Goal: Information Seeking & Learning: Learn about a topic

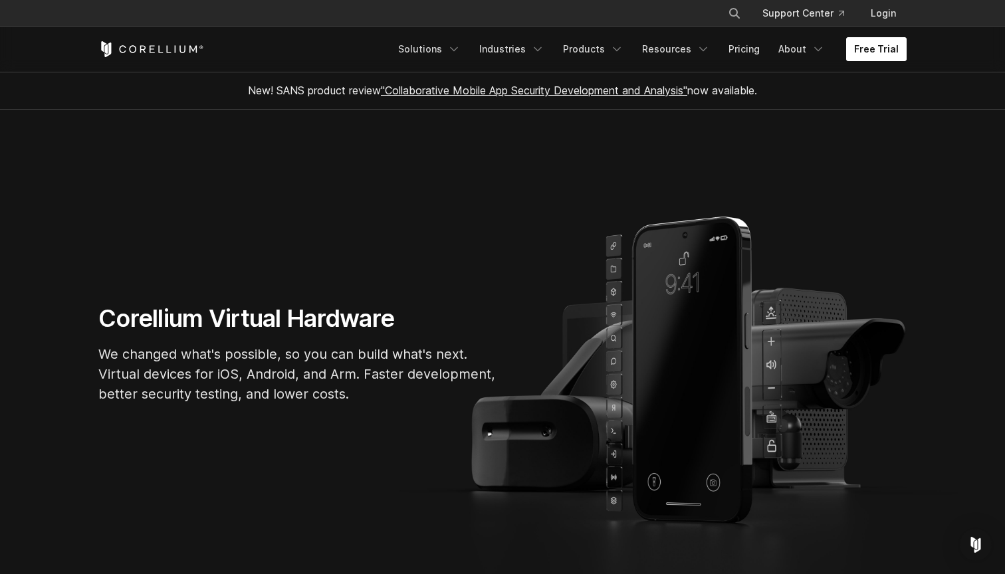
click at [868, 43] on link "Free Trial" at bounding box center [876, 49] width 60 height 24
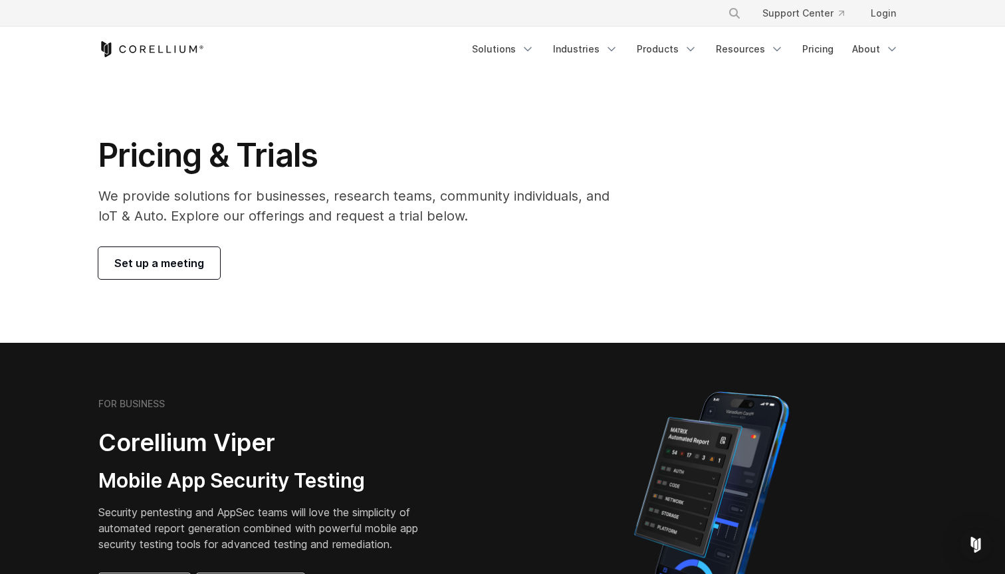
click at [471, 216] on p "We provide solutions for businesses, research teams, community individuals, and…" at bounding box center [363, 206] width 530 height 40
click at [506, 50] on link "Solutions" at bounding box center [503, 49] width 78 height 24
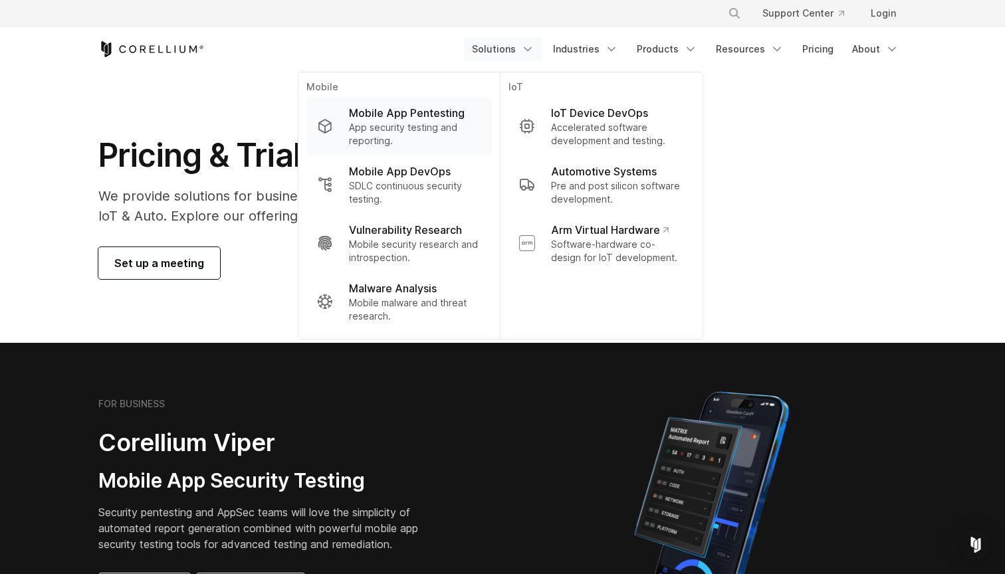
click at [405, 105] on p "Mobile App Pentesting" at bounding box center [407, 113] width 116 height 16
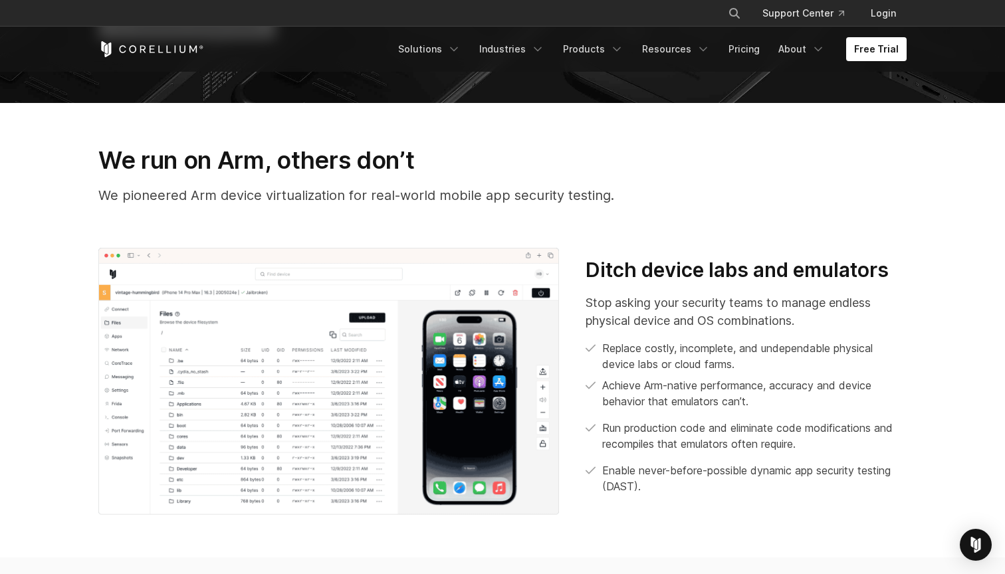
scroll to position [483, 0]
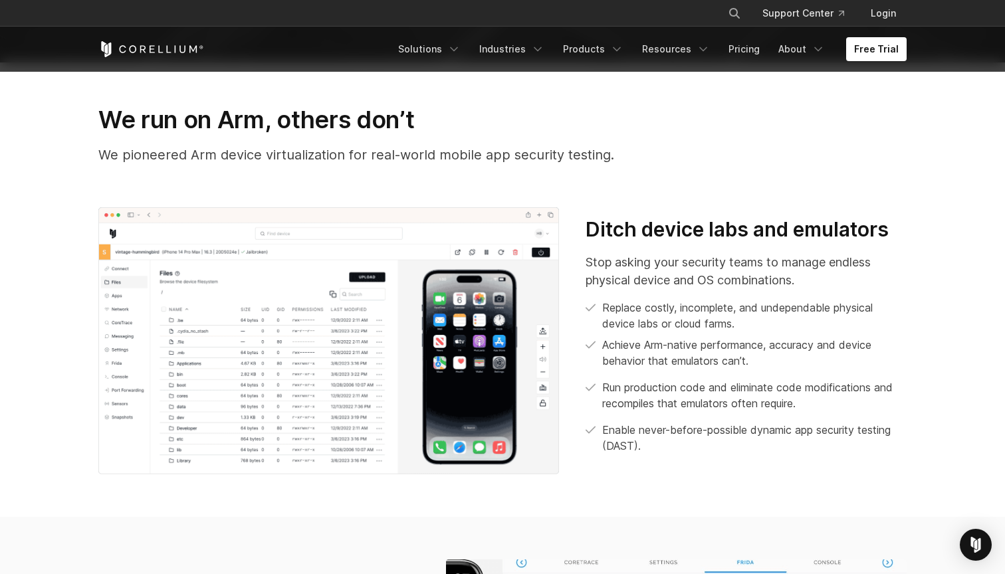
click at [381, 301] on img at bounding box center [328, 340] width 460 height 267
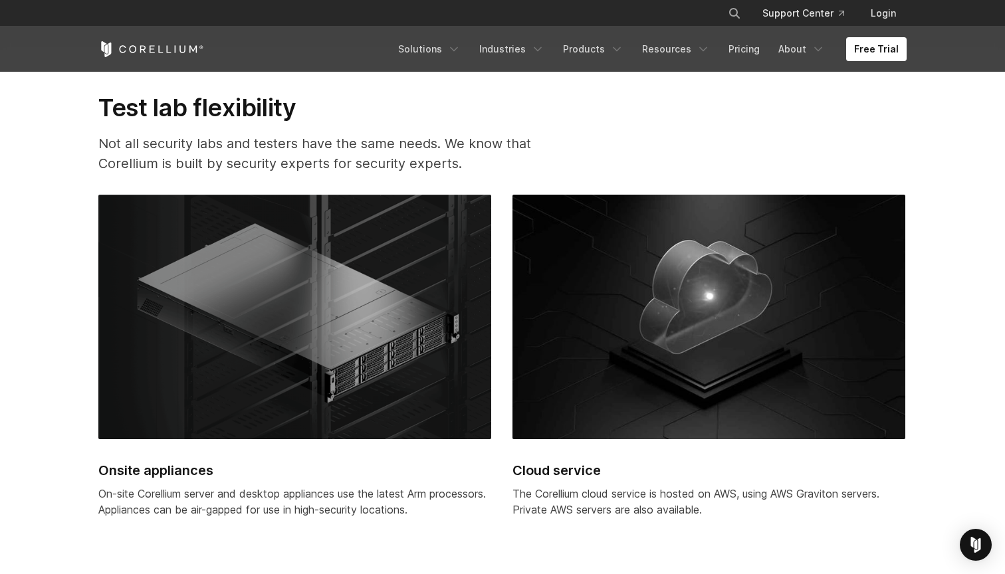
scroll to position [3835, 0]
